Goal: Task Accomplishment & Management: Manage account settings

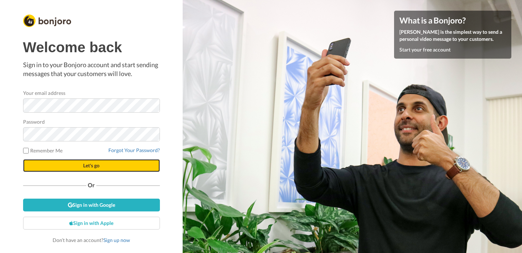
click at [107, 159] on button "Let's go" at bounding box center [91, 165] width 137 height 13
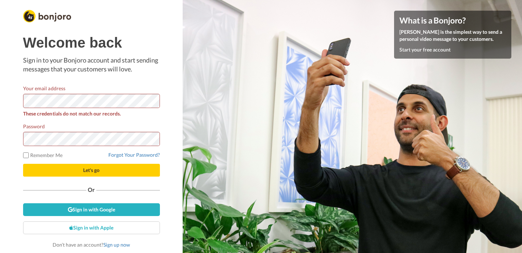
click at [126, 85] on div "Your email address These credentials do not match our records." at bounding box center [91, 101] width 137 height 33
click at [46, 173] on button "Let's go" at bounding box center [91, 170] width 137 height 13
